Goal: Information Seeking & Learning: Learn about a topic

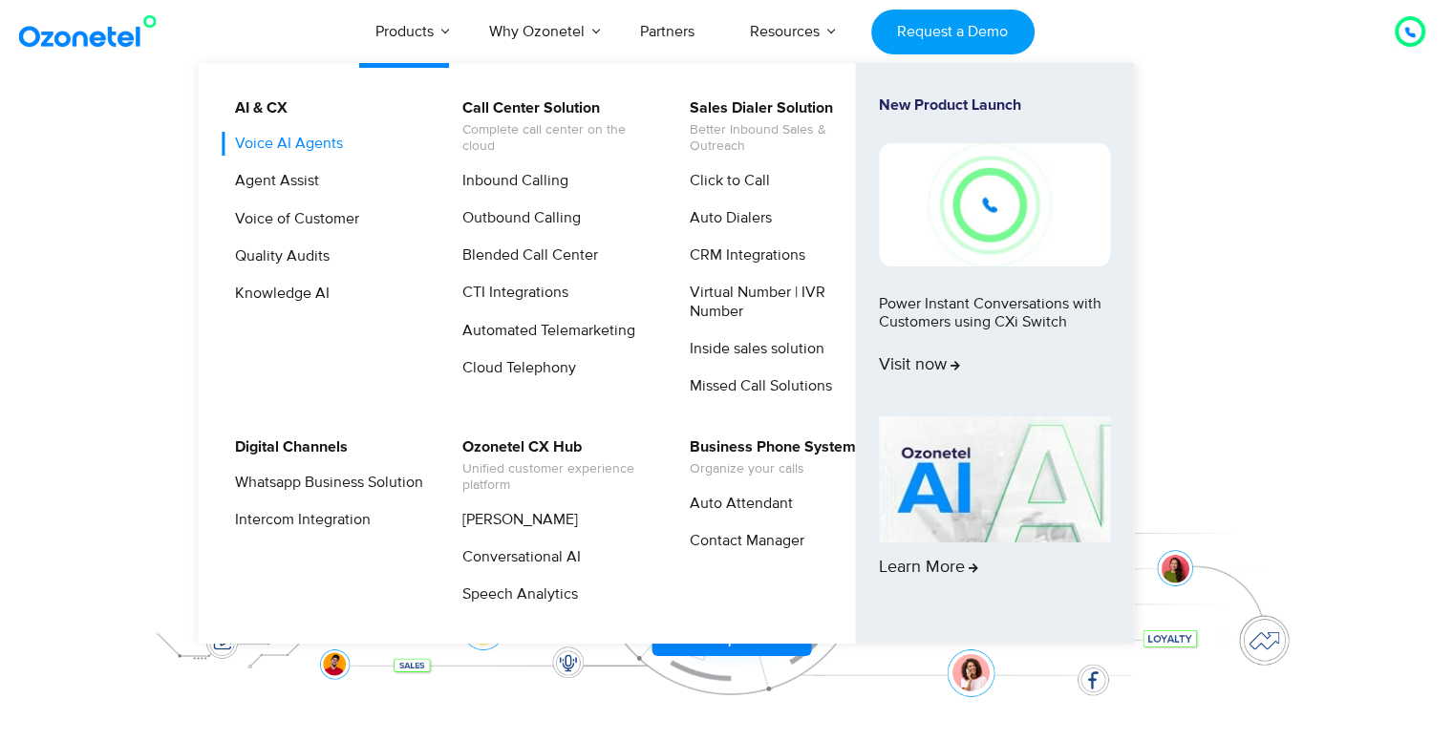
click at [315, 151] on link "Voice AI Agents" at bounding box center [284, 144] width 123 height 24
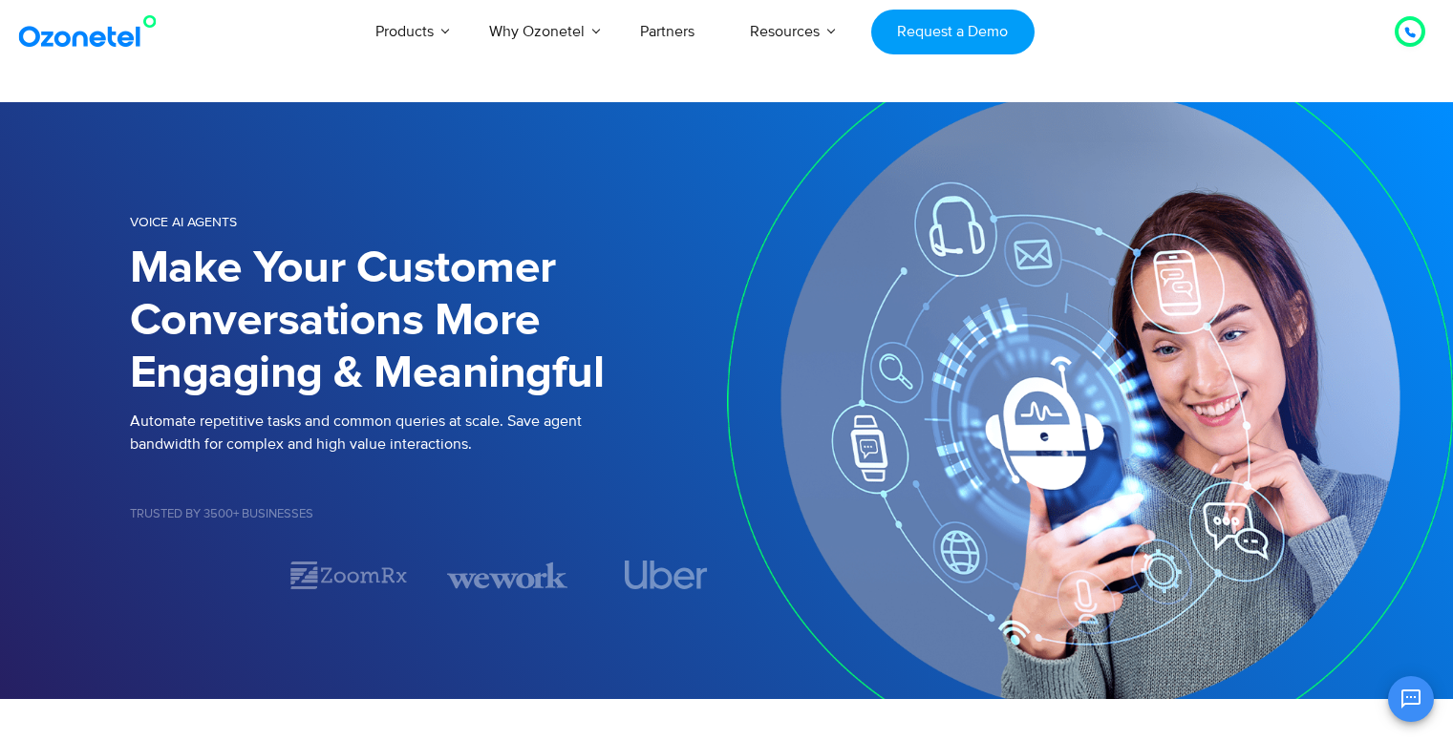
click at [519, 167] on section "Voice AI Agents Make Your Customer Conversations More Engaging & Meaningful Aut…" at bounding box center [726, 400] width 1453 height 597
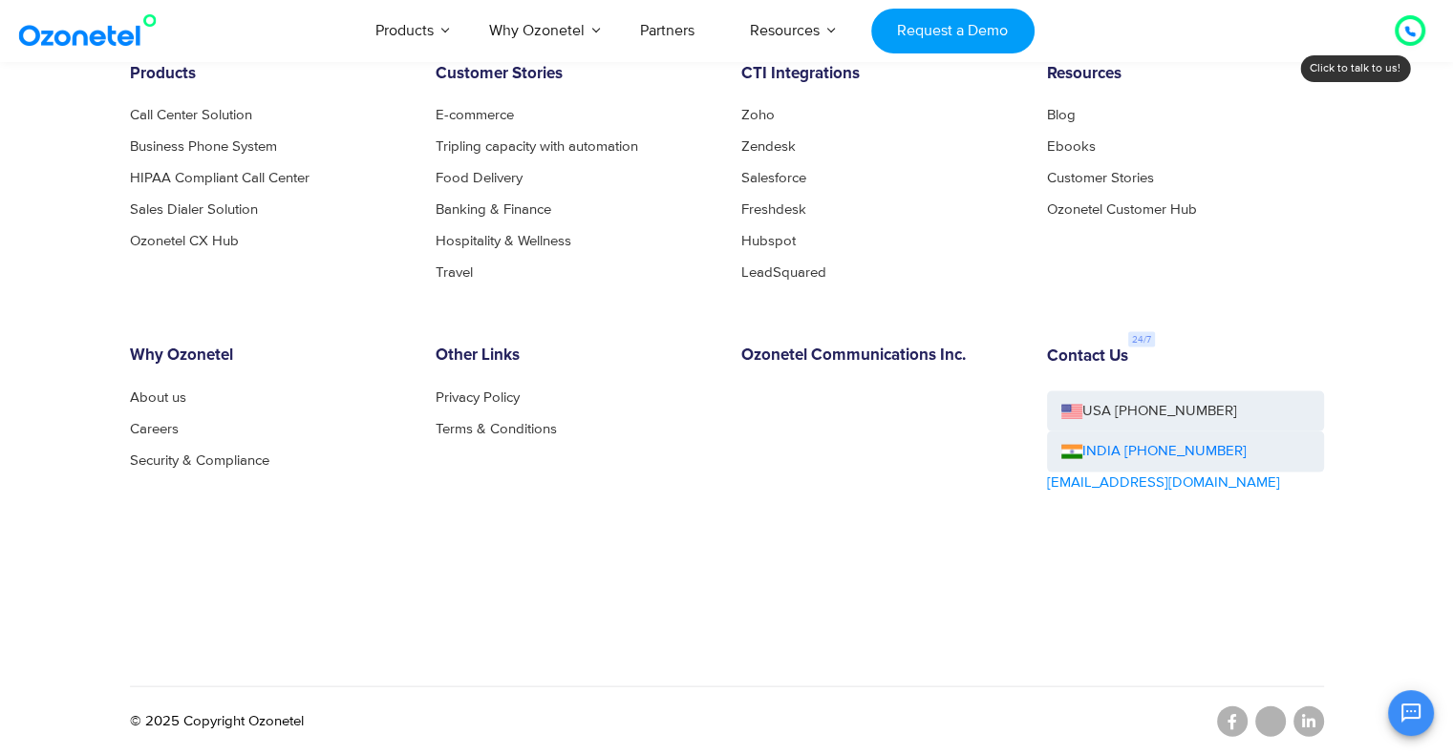
scroll to position [4018, 0]
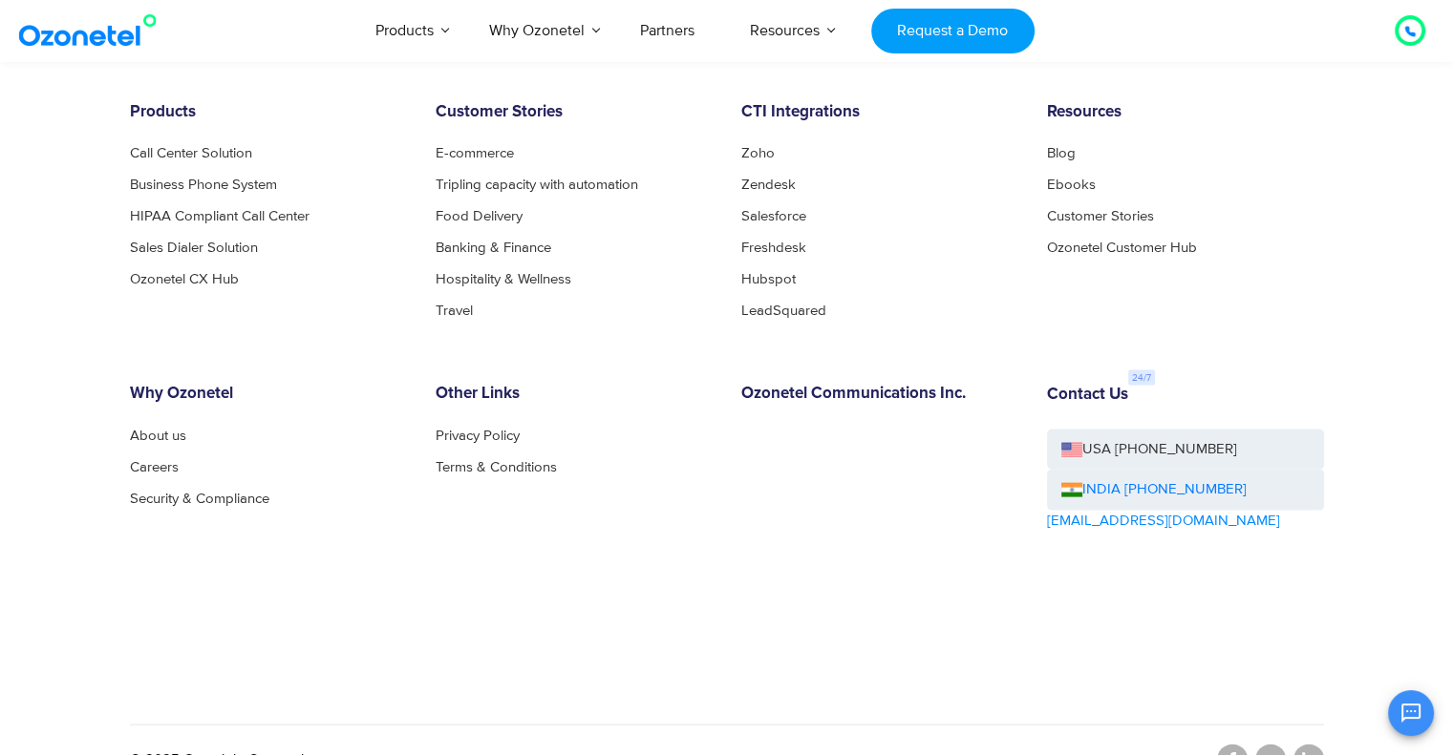
click at [1085, 562] on div "Contact Us USA [PHONE_NUMBER] INDIA [PHONE_NUMBER] [EMAIL_ADDRESS][DOMAIN_NAME]" at bounding box center [1185, 512] width 306 height 254
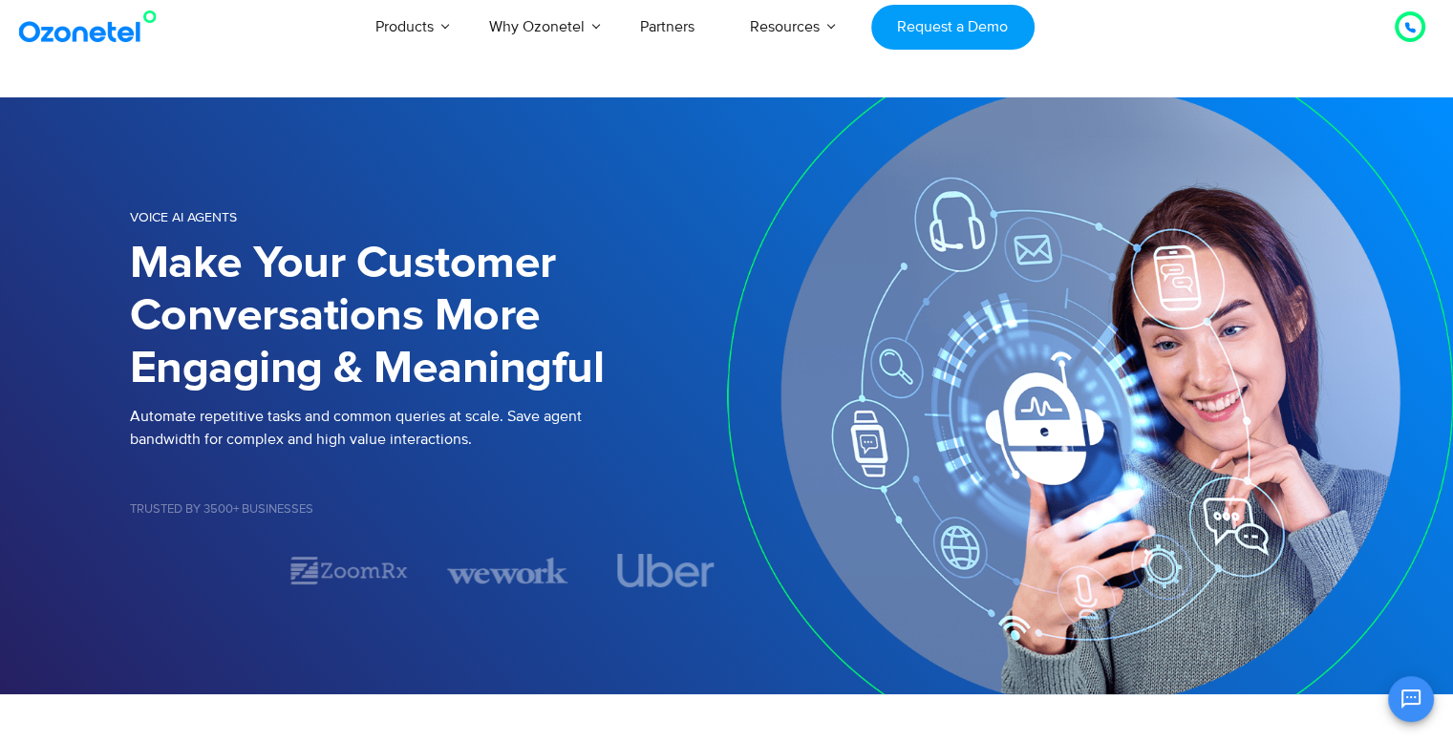
scroll to position [0, 0]
